Goal: Check status: Check status

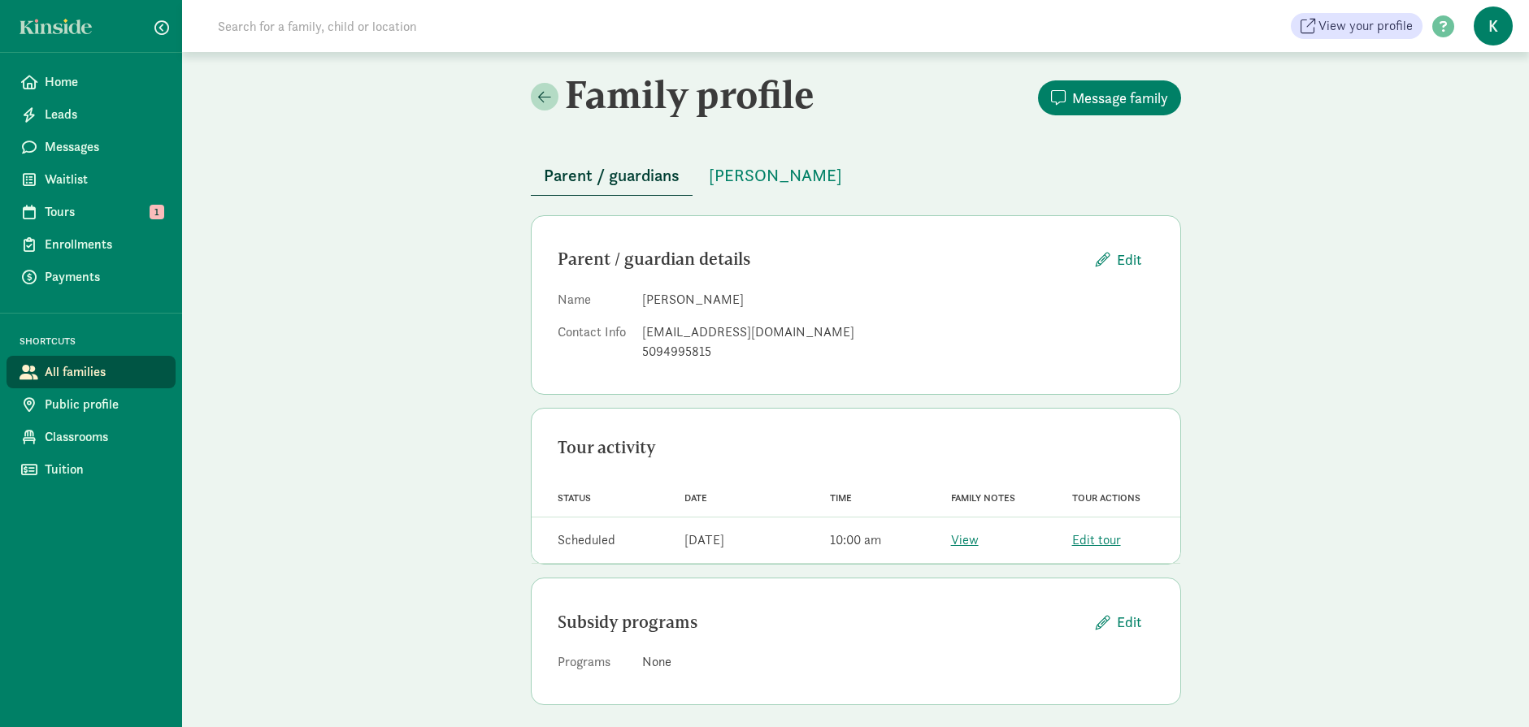
scroll to position [11, 0]
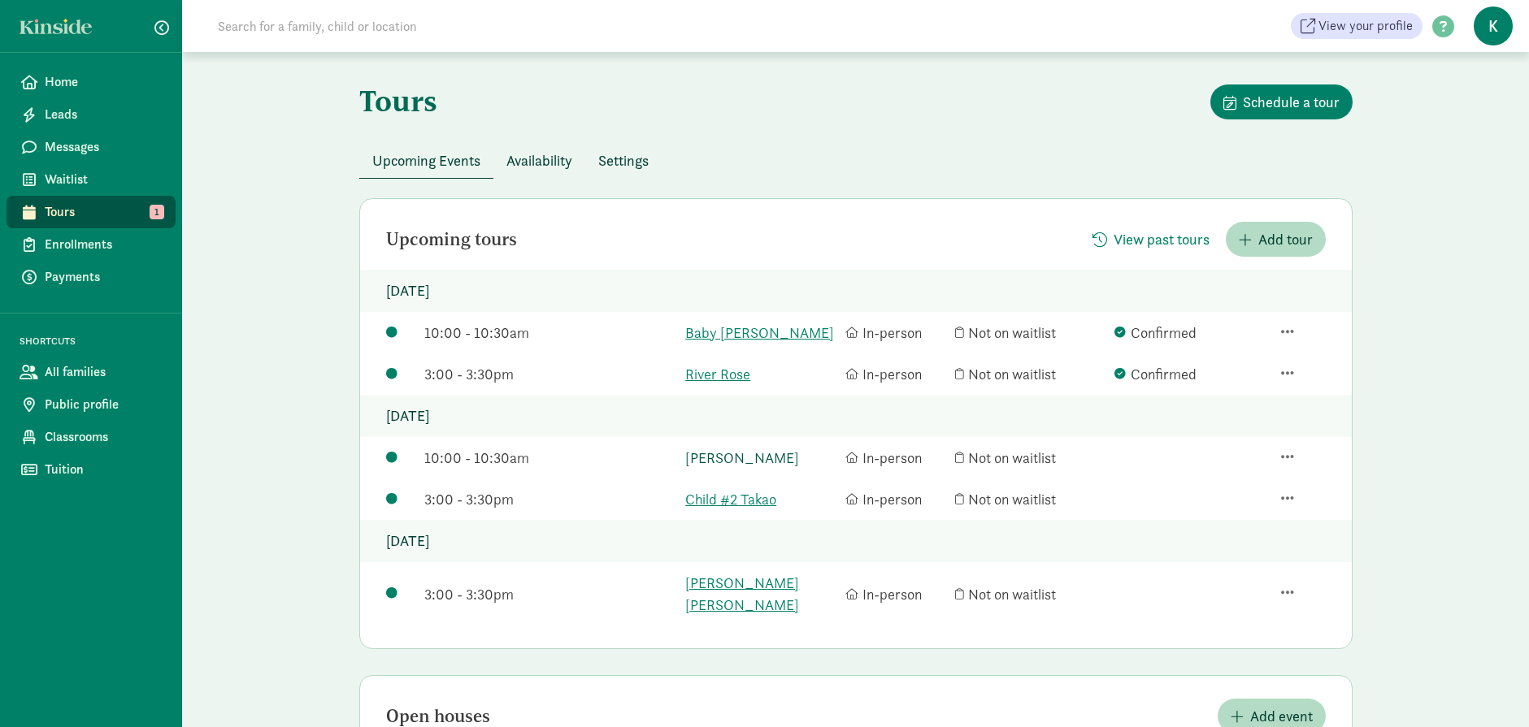
click at [753, 455] on link "[PERSON_NAME]" at bounding box center [761, 458] width 152 height 22
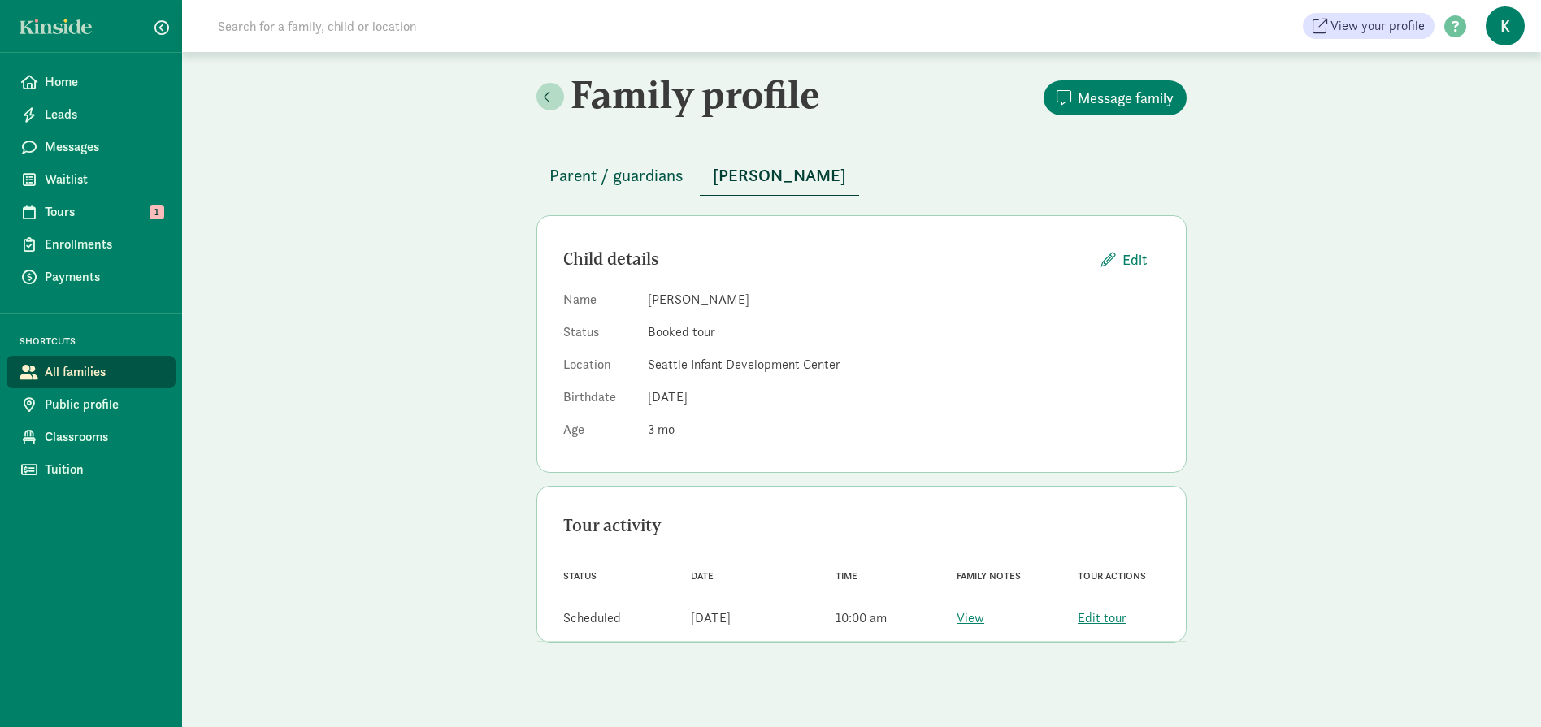
click at [621, 177] on span "Parent / guardians" at bounding box center [616, 176] width 134 height 26
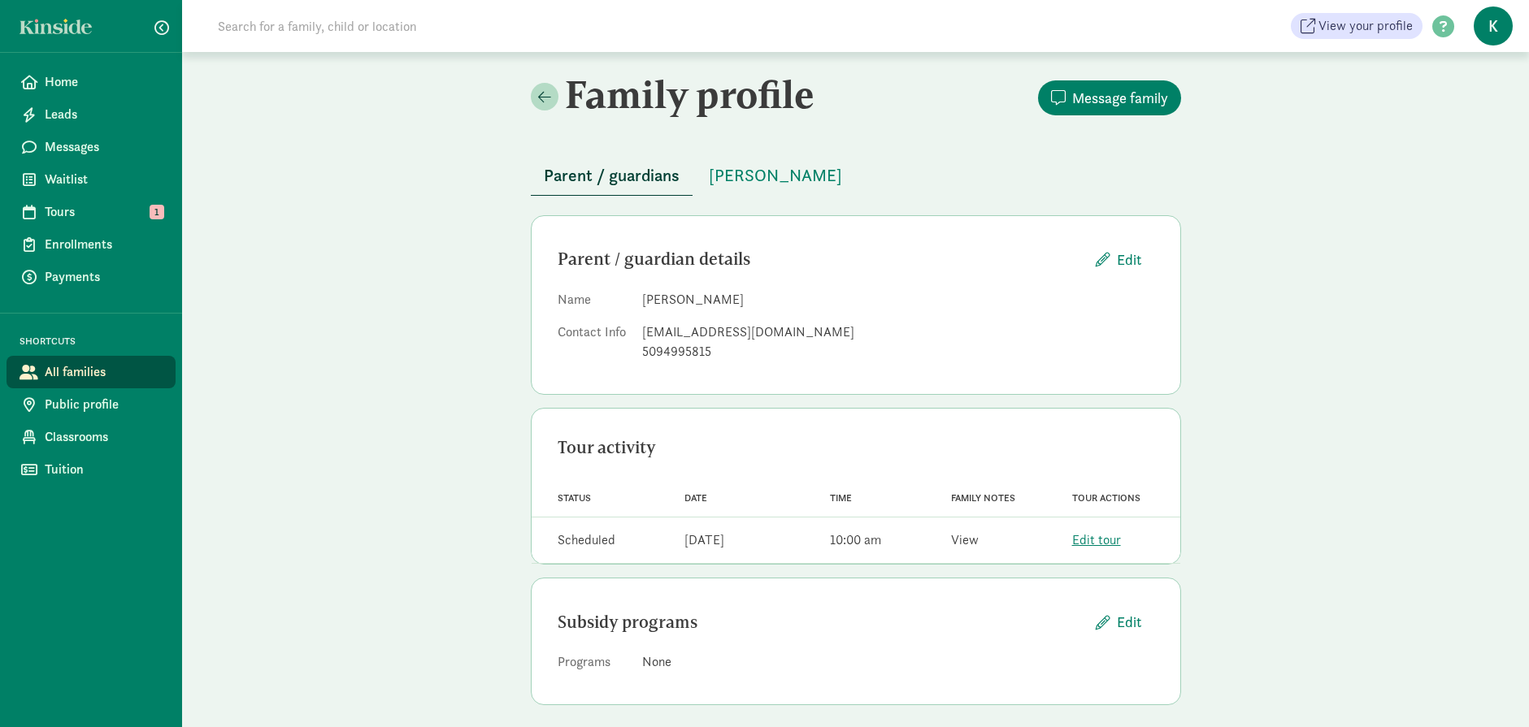
click at [961, 538] on link "View" at bounding box center [965, 540] width 28 height 17
